Goal: Task Accomplishment & Management: Use online tool/utility

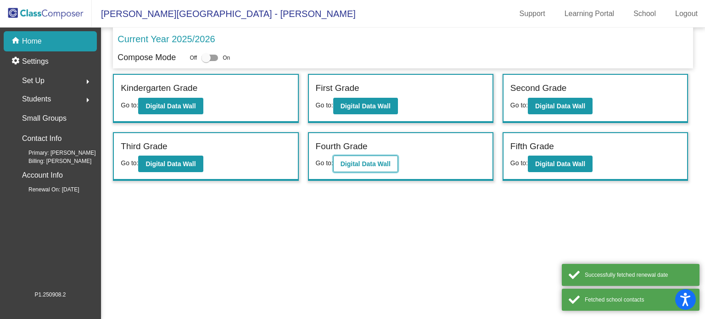
click at [367, 163] on b "Digital Data Wall" at bounding box center [366, 163] width 50 height 7
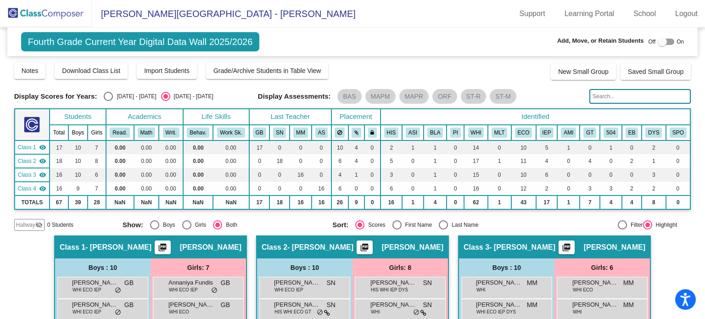
click at [597, 93] on input "text" at bounding box center [639, 96] width 101 height 15
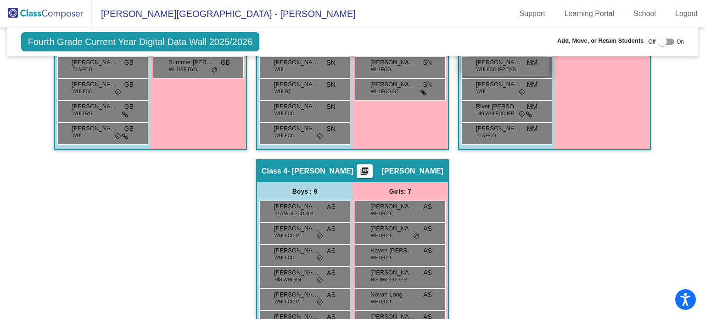
scroll to position [445, 0]
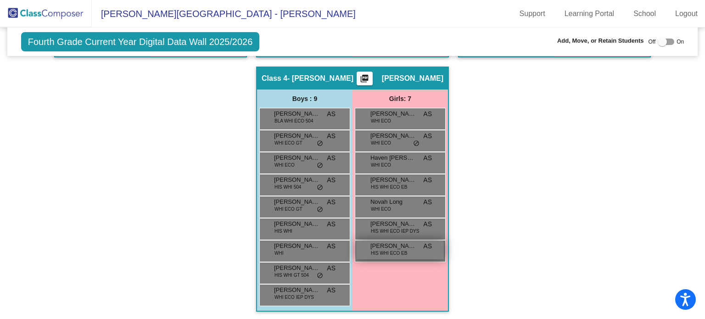
type input "zuil"
click at [408, 249] on div "Zully Ramirez-Badillo HIS WHI ECO EB AS lock do_not_disturb_alt" at bounding box center [400, 250] width 88 height 19
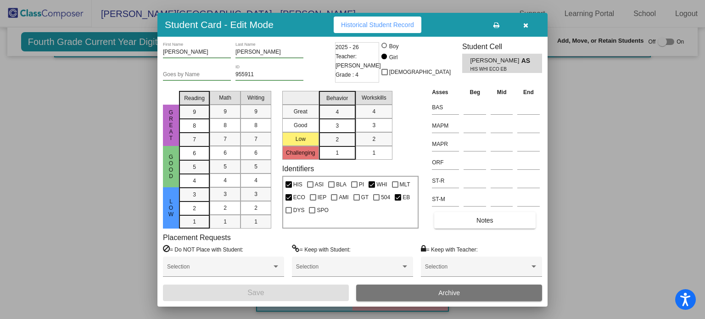
click at [529, 26] on button "button" at bounding box center [525, 25] width 29 height 17
